Goal: Information Seeking & Learning: Learn about a topic

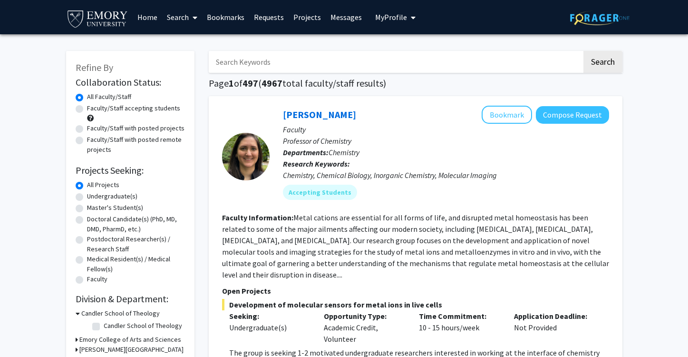
click at [116, 193] on label "Undergraduate(s)" at bounding box center [112, 196] width 50 height 10
click at [93, 193] on input "Undergraduate(s)" at bounding box center [90, 194] width 6 height 6
radio input "true"
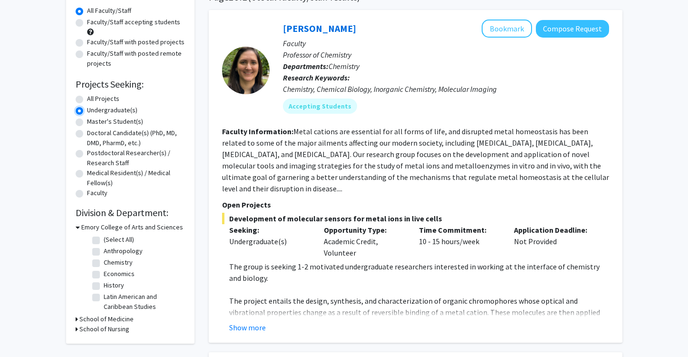
scroll to position [93, 0]
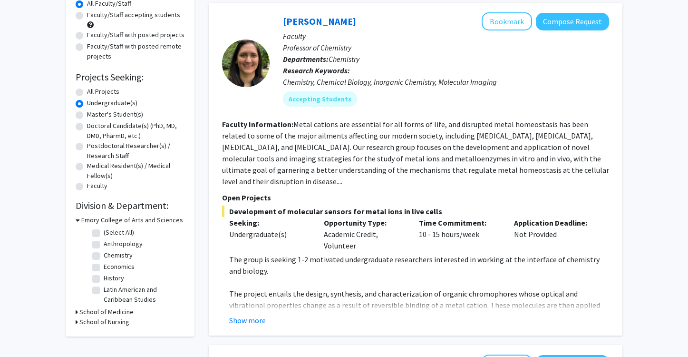
click at [85, 312] on h3 "School of Medicine" at bounding box center [106, 312] width 54 height 10
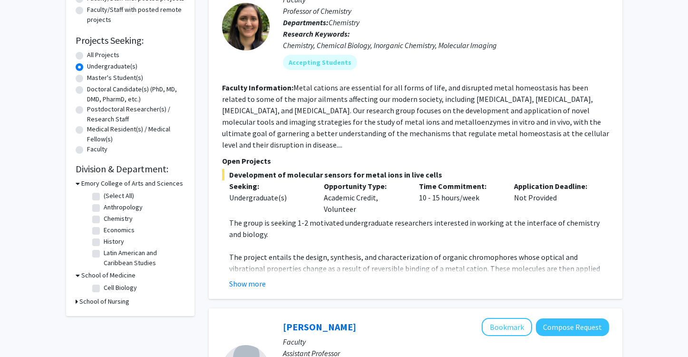
scroll to position [133, 0]
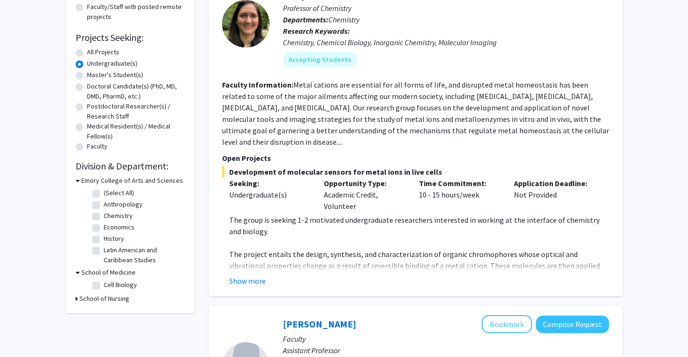
click at [104, 287] on label "Cell Biology" at bounding box center [120, 285] width 33 height 10
click at [104, 286] on input "Cell Biology" at bounding box center [107, 283] width 6 height 6
checkbox input "true"
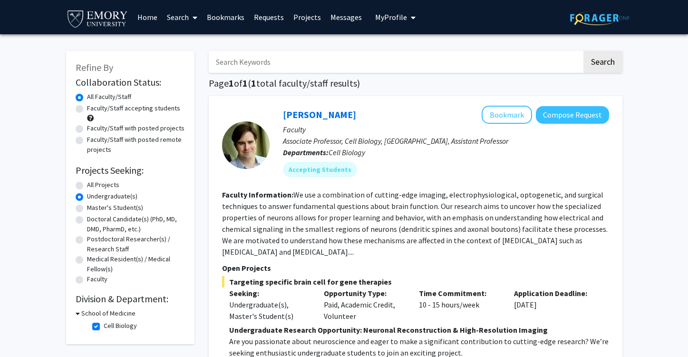
click at [104, 326] on label "Cell Biology" at bounding box center [120, 325] width 33 height 10
click at [104, 326] on input "Cell Biology" at bounding box center [107, 323] width 6 height 6
checkbox input "false"
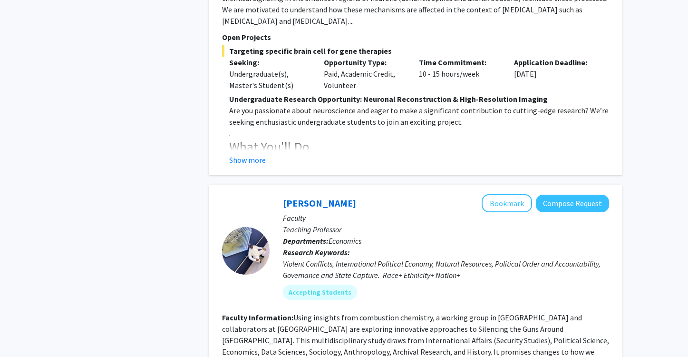
scroll to position [1041, 0]
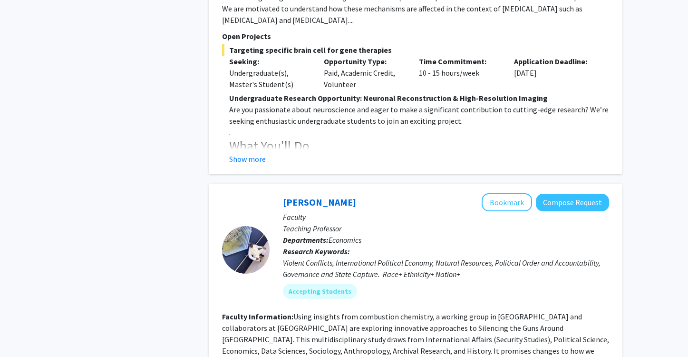
click at [263, 159] on div "[PERSON_NAME] Bookmark Compose Request Faculty Associate Professor, Cell Biolog…" at bounding box center [416, 19] width 414 height 309
click at [259, 153] on button "Show more" at bounding box center [247, 158] width 37 height 11
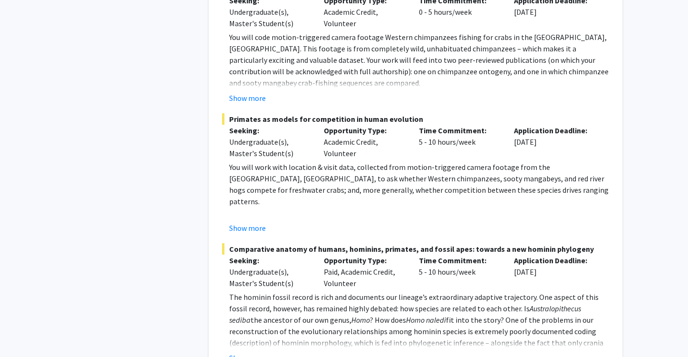
scroll to position [2327, 0]
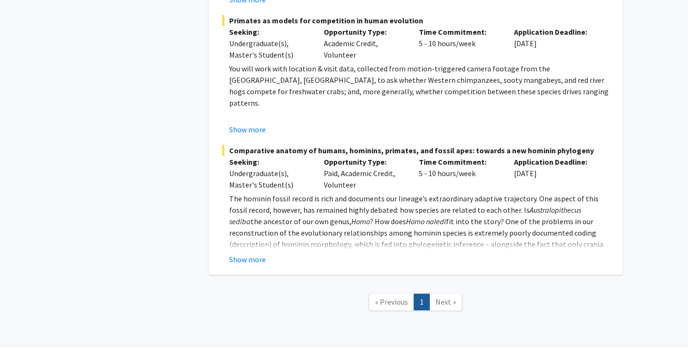
click at [447, 297] on span "Next »" at bounding box center [445, 302] width 20 height 10
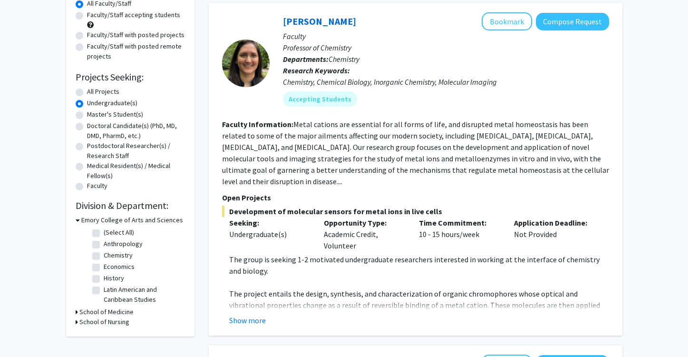
scroll to position [42, 0]
